Goal: Information Seeking & Learning: Learn about a topic

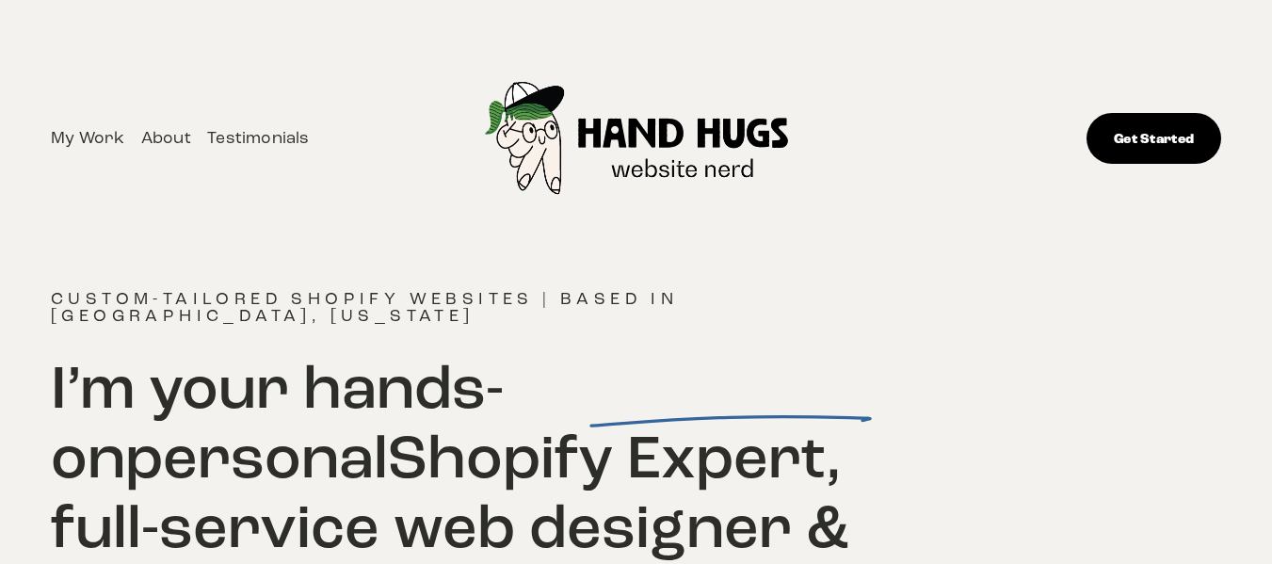
click at [95, 135] on link "My Work" at bounding box center [87, 138] width 73 height 28
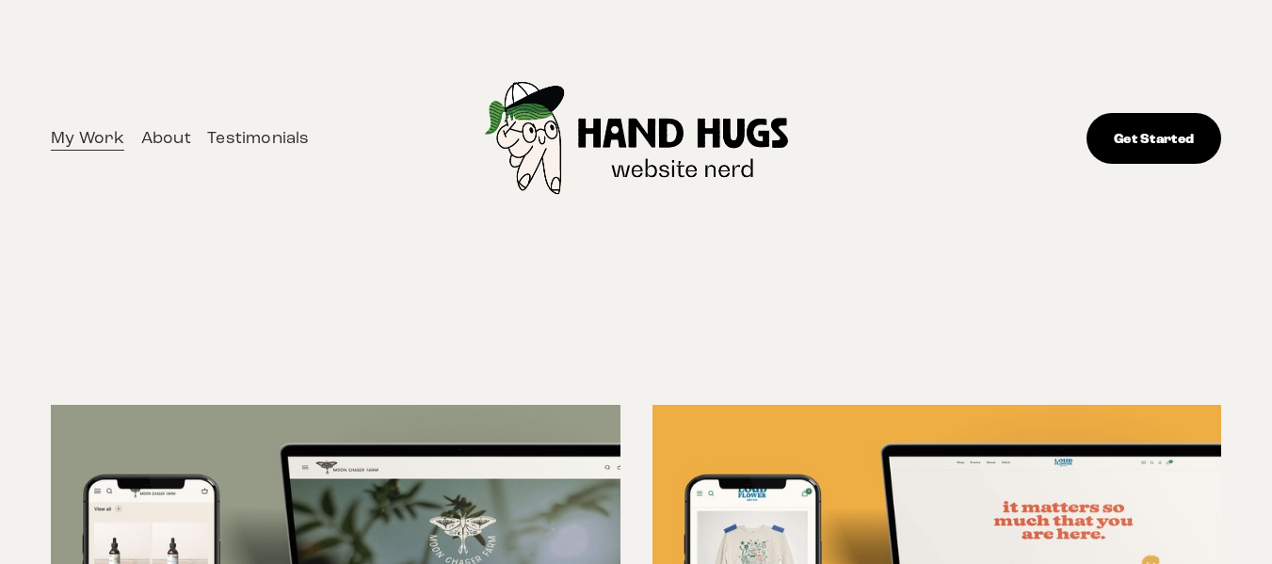
click at [160, 134] on link "About" at bounding box center [166, 138] width 50 height 28
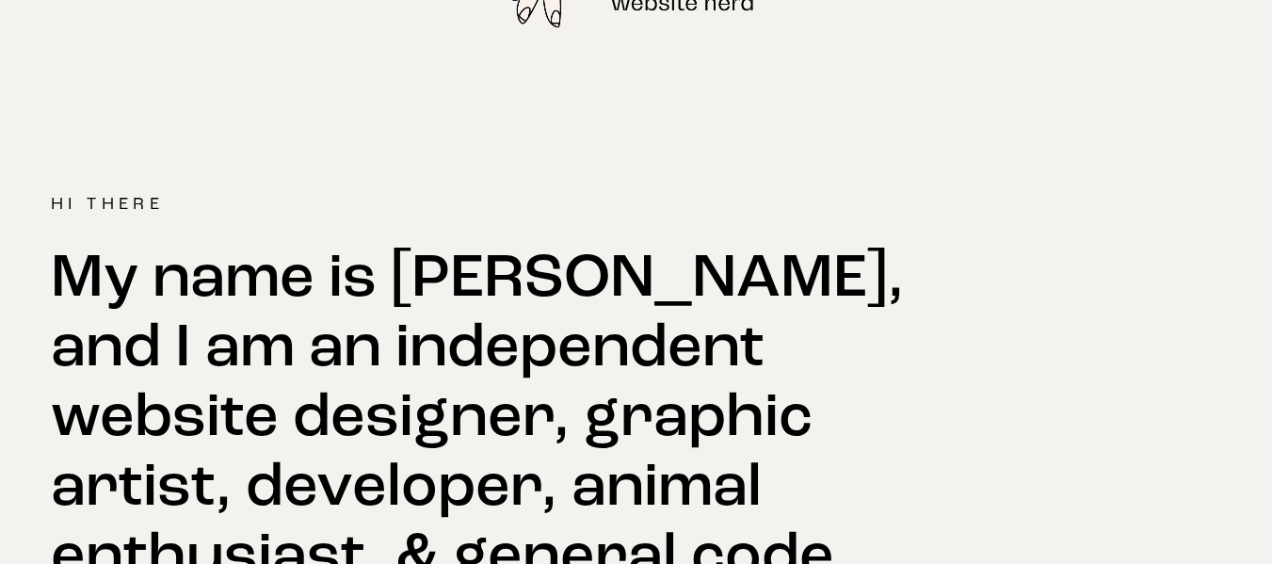
scroll to position [188, 0]
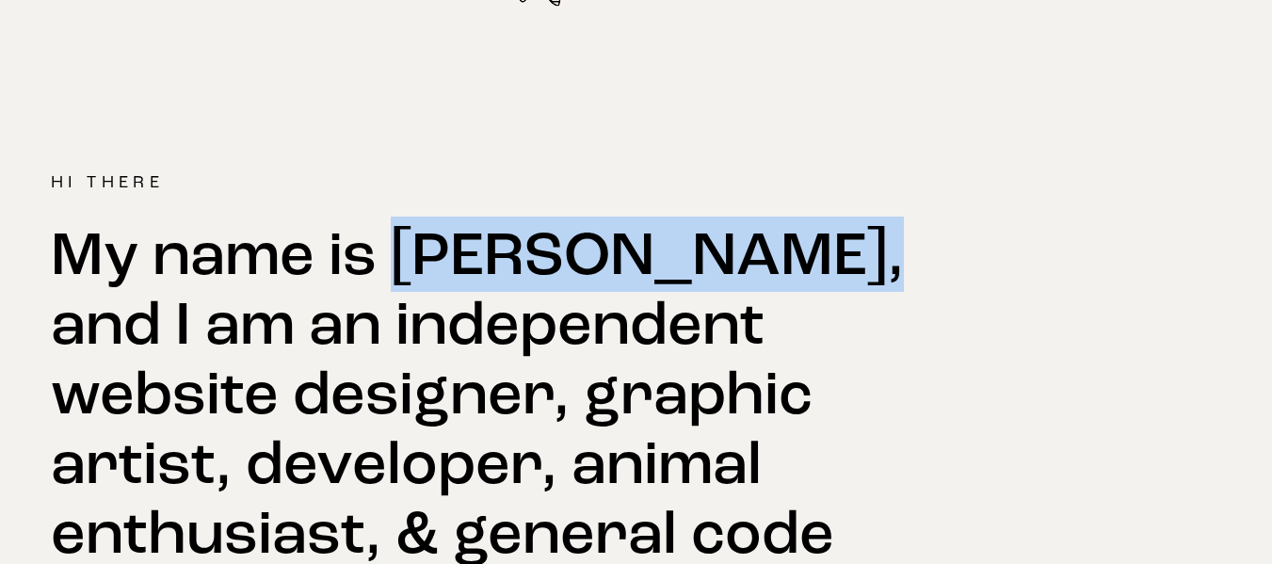
drag, startPoint x: 408, startPoint y: 257, endPoint x: 841, endPoint y: 254, distance: 433.2
click at [841, 254] on h2 "My name is [PERSON_NAME], and I am an independent website designer, graphic art…" at bounding box center [488, 498] width 875 height 557
copy h2 "Jessie Matanky"
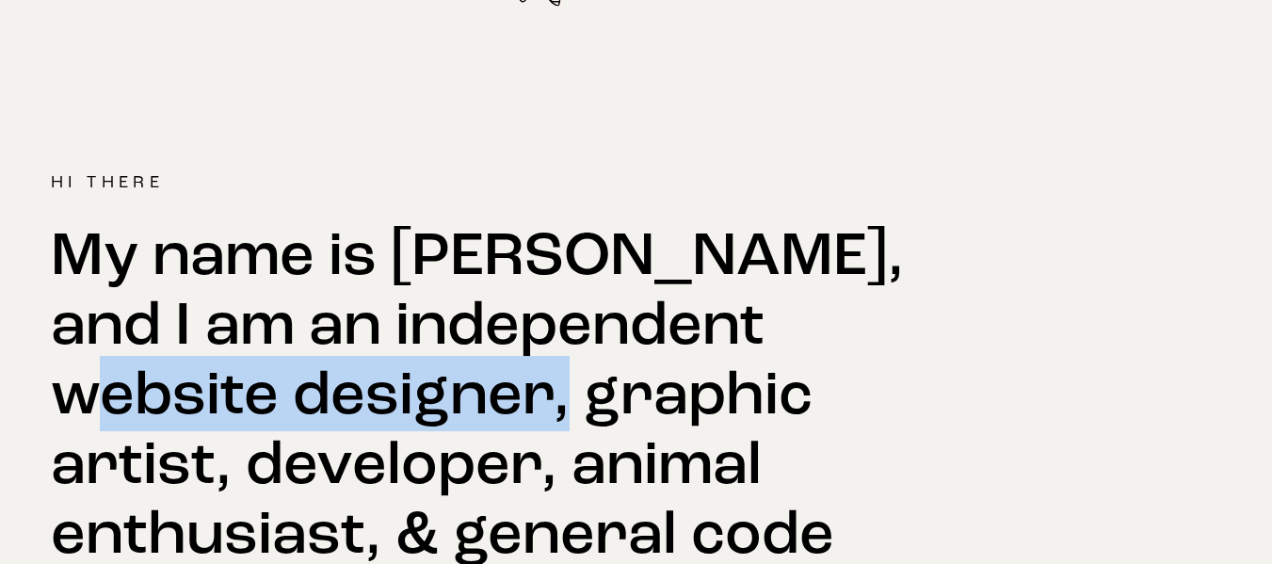
drag, startPoint x: 57, startPoint y: 397, endPoint x: 546, endPoint y: 380, distance: 490.0
click at [546, 380] on h2 "My name is Jessie Matanky, and I am an independent website designer, graphic ar…" at bounding box center [488, 498] width 875 height 557
copy h2 "website designer"
